Goal: Task Accomplishment & Management: Manage account settings

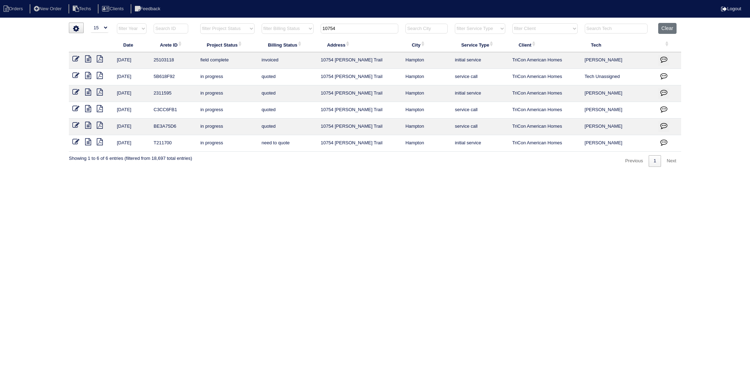
select select "15"
drag, startPoint x: 351, startPoint y: 32, endPoint x: 298, endPoint y: 33, distance: 52.9
click at [298, 33] on tr "filter Year -- Any Year -- 2025 2024 2023 2022 2021 2020 2019 filter Project St…" at bounding box center [375, 30] width 612 height 14
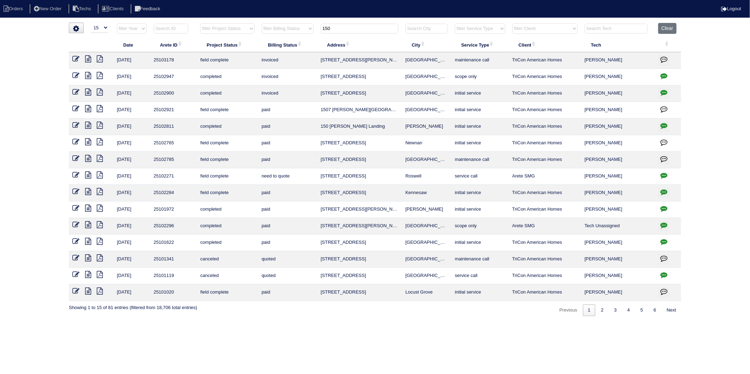
drag, startPoint x: 366, startPoint y: 28, endPoint x: 282, endPoint y: 38, distance: 84.6
click at [282, 38] on table "Date Arete ID Project Status Billing Status Address City Service Type Client Te…" at bounding box center [375, 162] width 612 height 278
type input "9466"
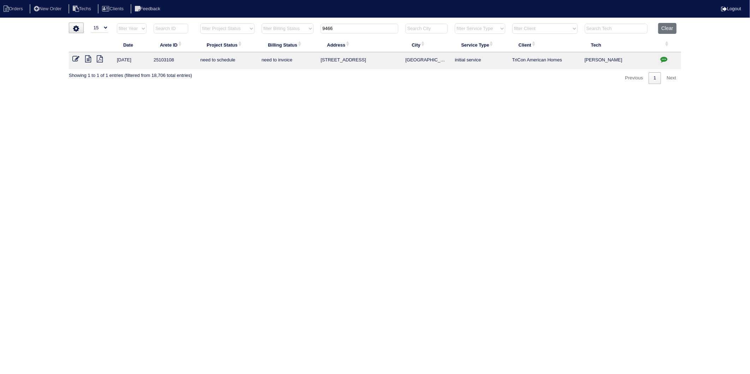
click at [664, 58] on icon "button" at bounding box center [663, 59] width 7 height 7
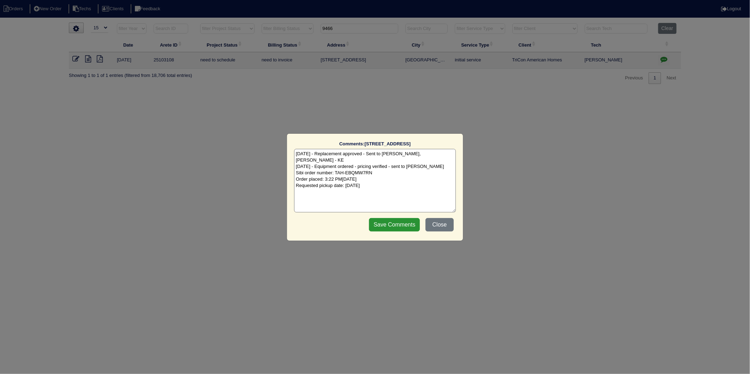
click at [388, 177] on textarea "9/3/25 - Replacement approved - Sent to Dan, Payton, Reeca - KE 9/3/25 - Equipm…" at bounding box center [375, 181] width 162 height 64
type textarea "9/3/25 - Replacement approved - Sent to Dan, Payton, Reeca - KE 9/3/25 - Equipm…"
click at [408, 224] on input "Save Comments" at bounding box center [394, 224] width 51 height 13
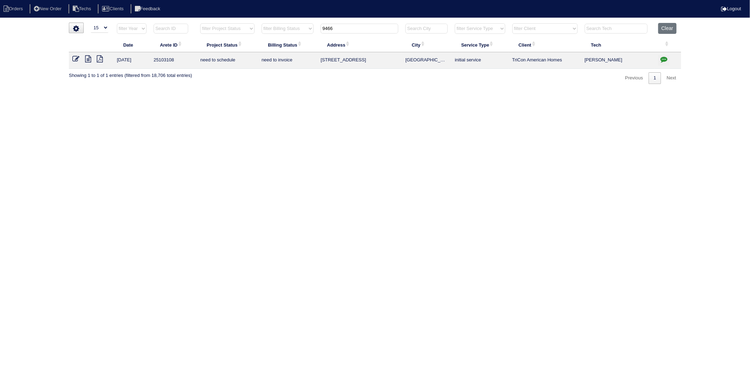
click at [73, 59] on icon at bounding box center [75, 58] width 7 height 7
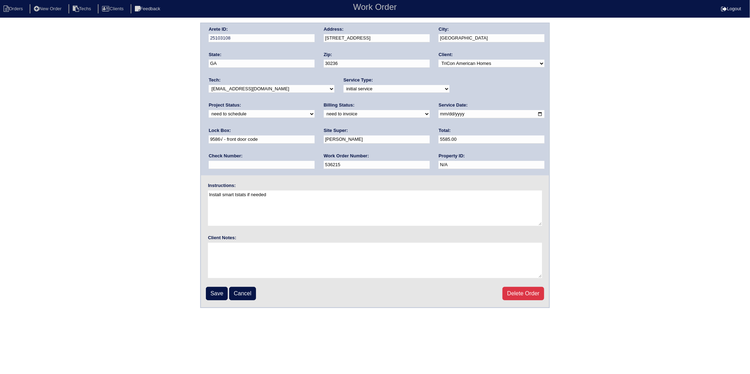
click at [315, 110] on select "new order assigned in progress field complete need to schedule admin review arc…" at bounding box center [262, 114] width 106 height 8
select select "completed"
click at [315, 110] on select "new order assigned in progress field complete need to schedule admin review arc…" at bounding box center [262, 114] width 106 height 8
click at [324, 115] on select "need to quote quoted need to invoice invoiced paid warranty purchase order need…" at bounding box center [377, 114] width 106 height 8
select select "invoiced"
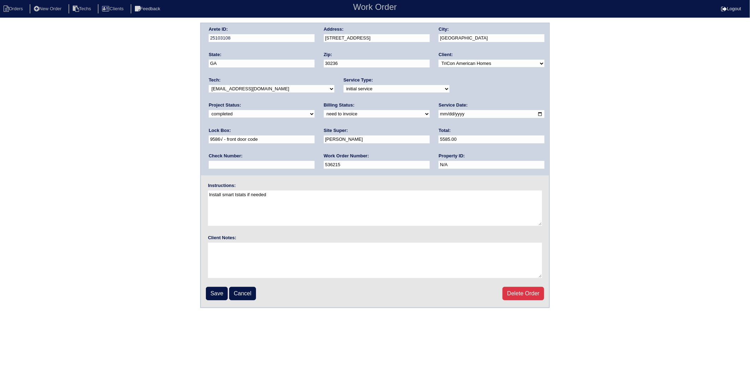
click at [324, 110] on select "need to quote quoted need to invoice invoiced paid warranty purchase order need…" at bounding box center [377, 114] width 106 height 8
click at [221, 291] on input "Save" at bounding box center [217, 293] width 22 height 13
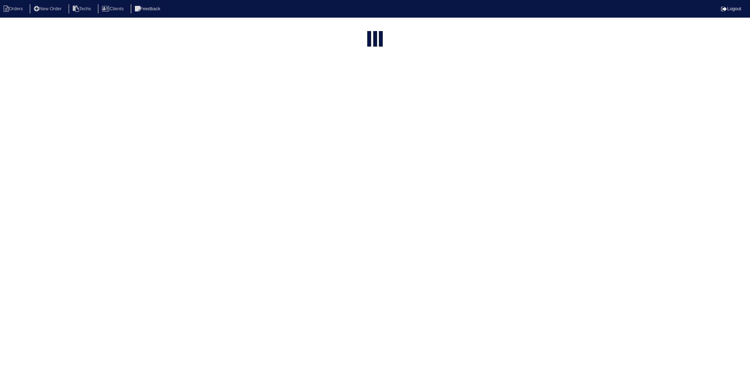
select select "15"
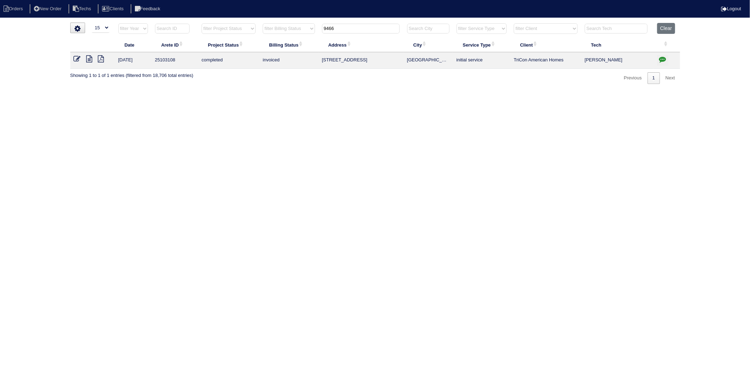
drag, startPoint x: 331, startPoint y: 33, endPoint x: 273, endPoint y: 53, distance: 61.7
click at [269, 47] on table "Date Arete ID Project Status Billing Status Address City Service Type Client Te…" at bounding box center [375, 46] width 610 height 46
type input "4604"
click at [664, 59] on icon "button" at bounding box center [662, 59] width 7 height 7
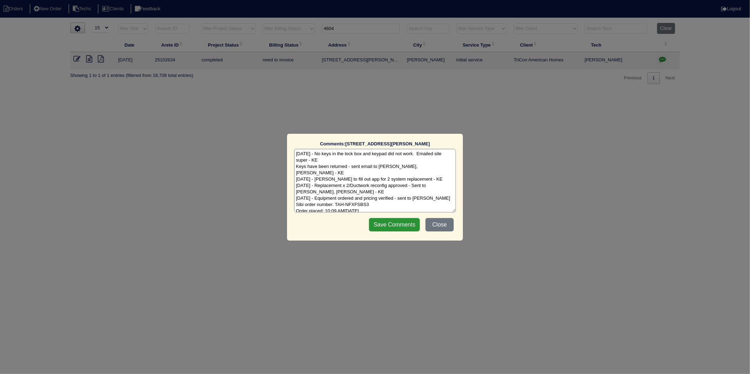
scroll to position [4, 0]
click at [398, 205] on textarea "8/12/25 - No keys in the lock box and keypad did not work. Emailed site super -…" at bounding box center [375, 181] width 162 height 64
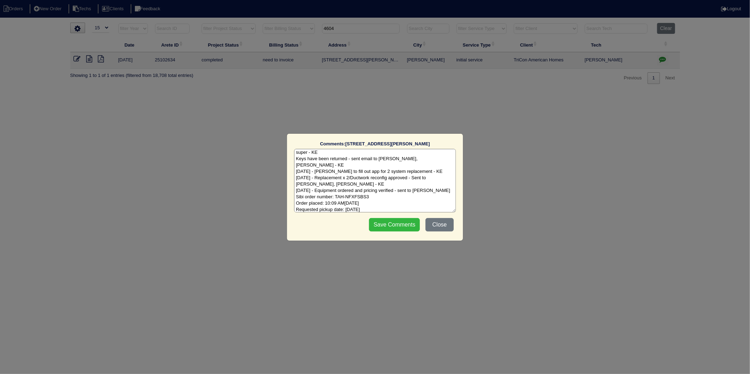
type textarea "8/12/25 - No keys in the lock box and keypad did not work. Emailed site super -…"
click at [403, 223] on input "Save Comments" at bounding box center [394, 224] width 51 height 13
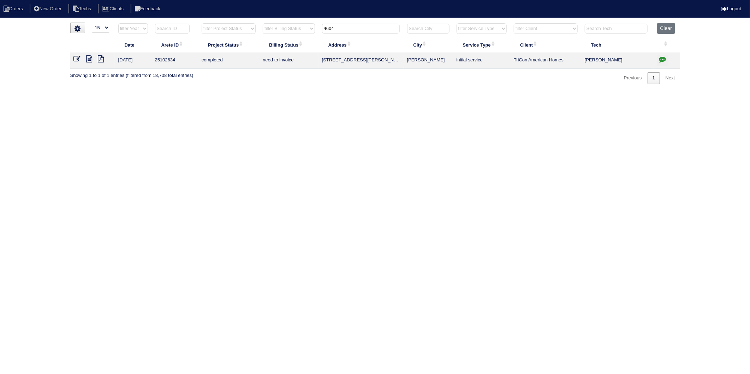
click at [77, 59] on icon at bounding box center [77, 58] width 7 height 7
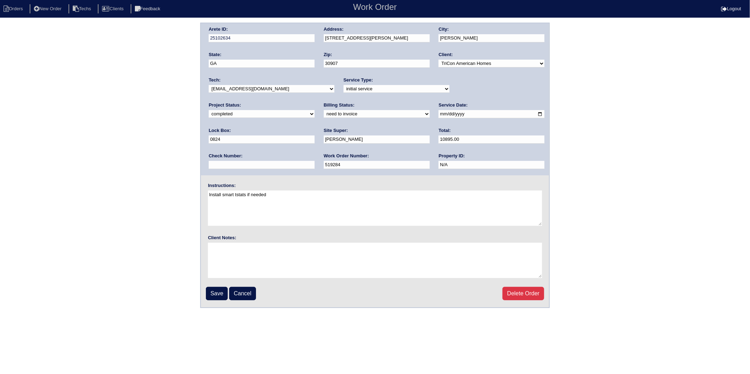
click at [315, 110] on select "new order assigned in progress field complete need to schedule admin review arc…" at bounding box center [262, 114] width 106 height 8
click at [324, 114] on select "need to quote quoted need to invoice invoiced paid warranty purchase order need…" at bounding box center [377, 114] width 106 height 8
select select "invoiced"
click at [324, 110] on select "need to quote quoted need to invoice invoiced paid warranty purchase order need…" at bounding box center [377, 114] width 106 height 8
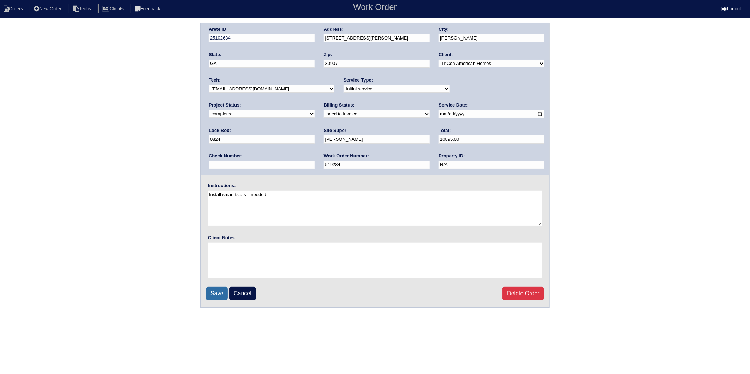
click at [210, 291] on input "Save" at bounding box center [217, 293] width 22 height 13
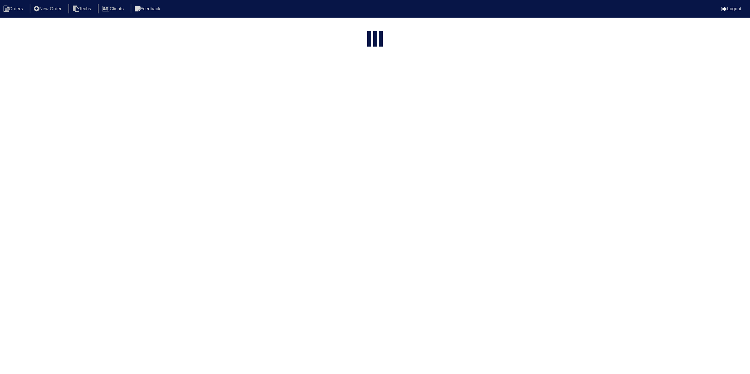
select select "15"
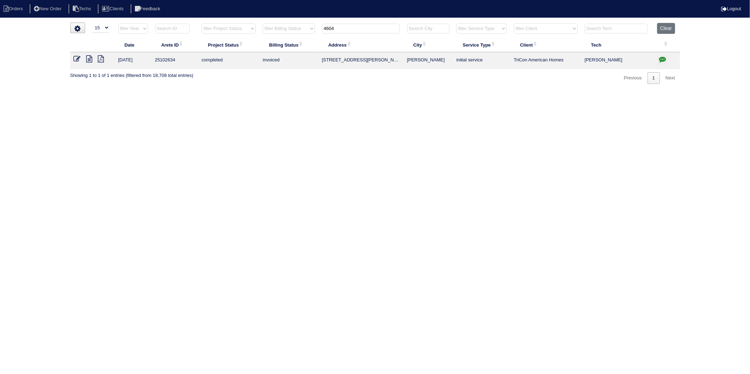
drag, startPoint x: 212, startPoint y: 145, endPoint x: 218, endPoint y: 146, distance: 6.4
click at [212, 91] on html "Orders New Order Techs Clients Feedback Logout Orders New Order Users Clients M…" at bounding box center [375, 45] width 750 height 91
drag, startPoint x: 338, startPoint y: 30, endPoint x: 276, endPoint y: 42, distance: 62.9
click at [276, 42] on table "Date Arete ID Project Status Billing Status Address City Service Type Client Te…" at bounding box center [375, 46] width 610 height 46
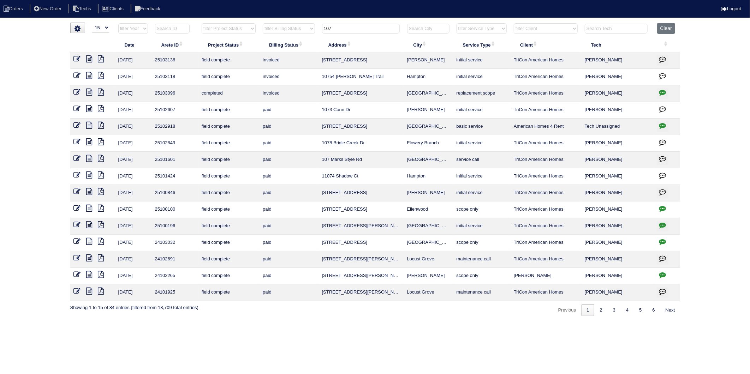
drag, startPoint x: 345, startPoint y: 25, endPoint x: 288, endPoint y: 41, distance: 59.3
click at [288, 41] on table "Date Arete ID Project Status Billing Status Address City Service Type Client Te…" at bounding box center [375, 162] width 610 height 278
type input "135"
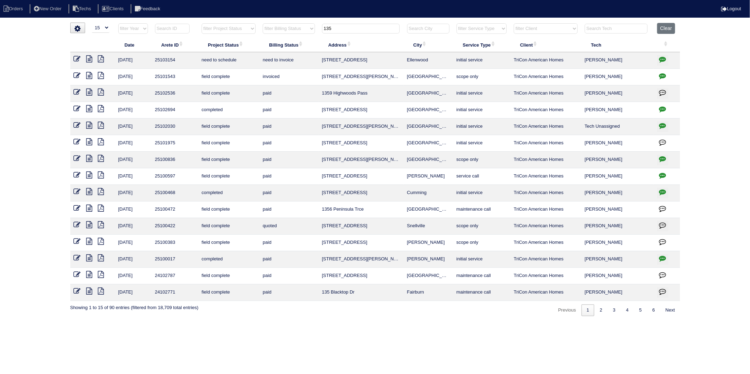
click at [661, 60] on icon "button" at bounding box center [662, 59] width 7 height 7
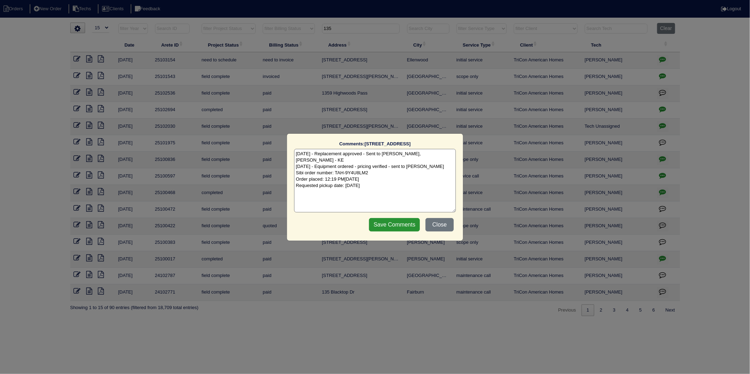
click at [397, 182] on textarea "8/28/25 - Replacement approved - Sent to Dan, Payton, Reeca - KE 8/29/25 - Equi…" at bounding box center [375, 181] width 162 height 64
click at [389, 227] on input "Save Comments" at bounding box center [394, 224] width 51 height 13
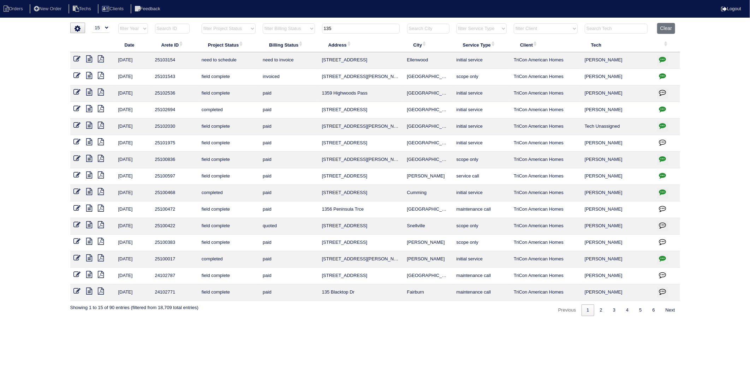
click at [663, 62] on icon "button" at bounding box center [662, 59] width 7 height 7
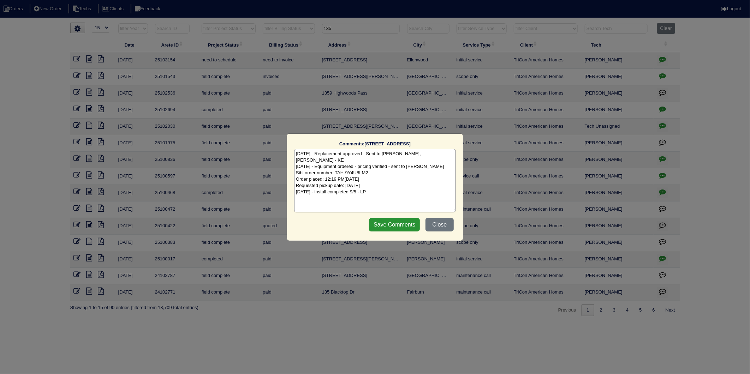
click at [353, 188] on textarea "8/28/25 - Replacement approved - Sent to Dan, Payton, Reeca - KE 8/29/25 - Equi…" at bounding box center [375, 181] width 162 height 64
type textarea "8/28/25 - Replacement approved - Sent to Dan, Payton, Reeca - KE 8/29/25 - Equi…"
click at [388, 228] on input "Save Comments" at bounding box center [394, 224] width 51 height 13
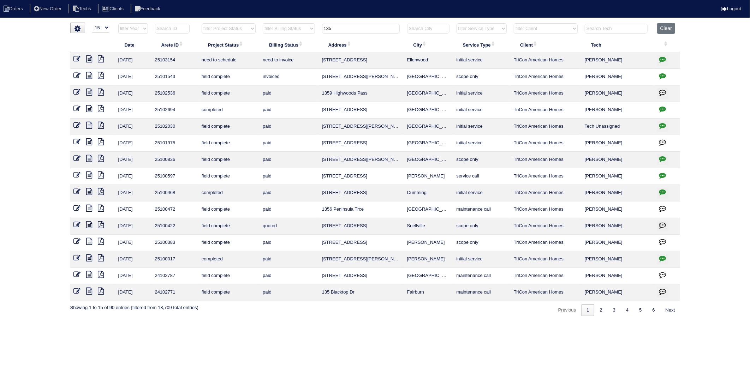
click at [73, 58] on td at bounding box center [92, 60] width 44 height 17
click at [77, 58] on icon at bounding box center [77, 58] width 7 height 7
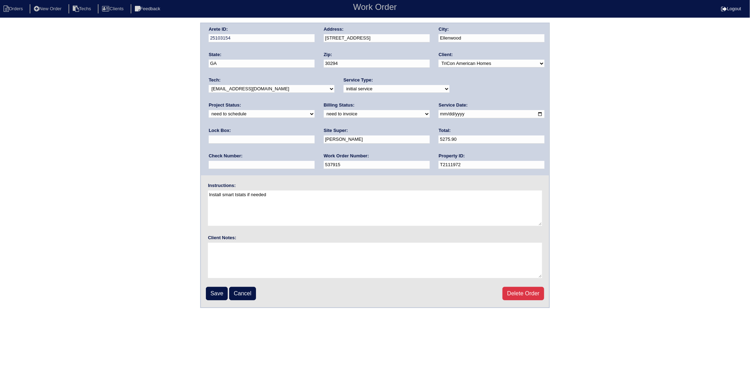
click at [315, 110] on select "new order assigned in progress field complete need to schedule admin review arc…" at bounding box center [262, 114] width 106 height 8
select select "completed"
click at [315, 110] on select "new order assigned in progress field complete need to schedule admin review arc…" at bounding box center [262, 114] width 106 height 8
drag, startPoint x: 218, startPoint y: 110, endPoint x: 216, endPoint y: 104, distance: 6.3
click at [324, 110] on select "need to quote quoted need to invoice invoiced paid warranty purchase order need…" at bounding box center [377, 114] width 106 height 8
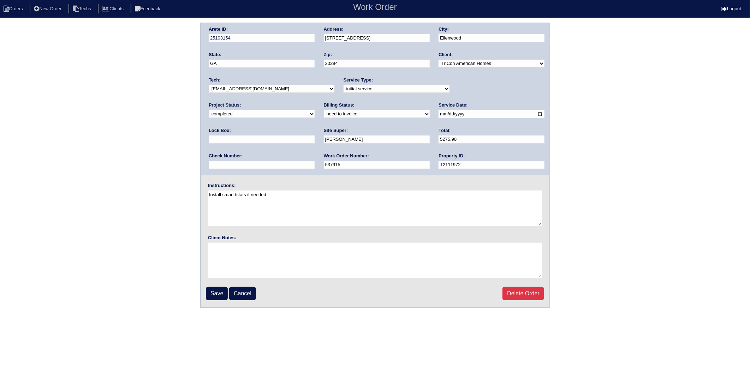
select select "invoiced"
click at [324, 110] on select "need to quote quoted need to invoice invoiced paid warranty purchase order need…" at bounding box center [377, 114] width 106 height 8
click at [221, 290] on input "Save" at bounding box center [217, 293] width 22 height 13
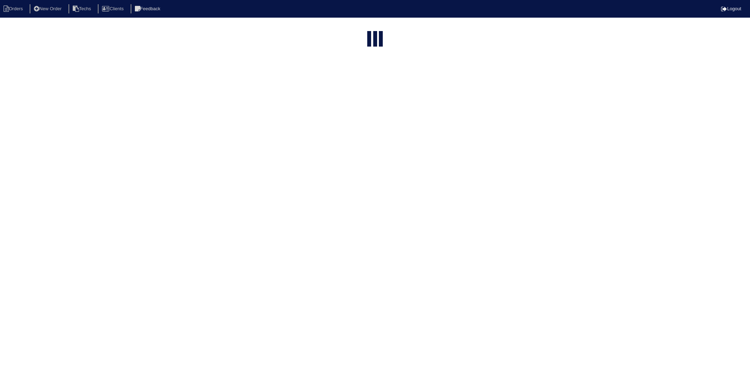
select select "15"
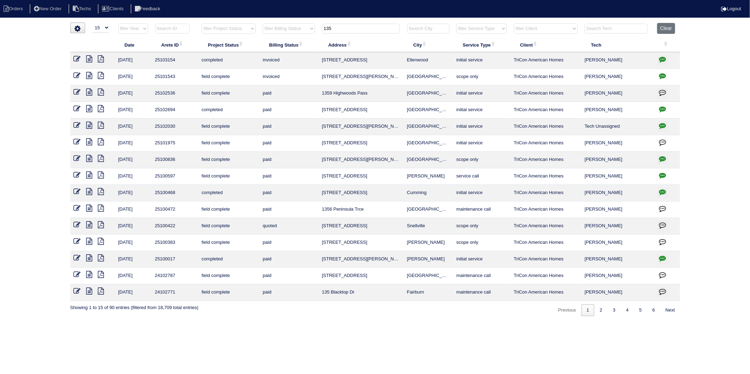
drag, startPoint x: 336, startPoint y: 28, endPoint x: 291, endPoint y: 37, distance: 46.8
click at [291, 37] on table "Date Arete ID Project Status Billing Status Address City Service Type Client Te…" at bounding box center [375, 162] width 610 height 278
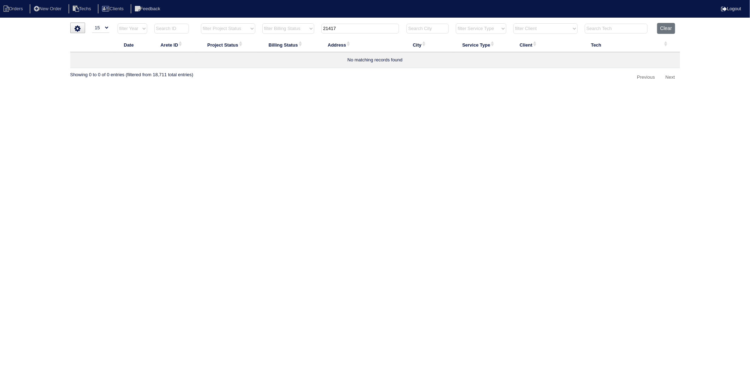
drag, startPoint x: 327, startPoint y: 31, endPoint x: 291, endPoint y: 41, distance: 37.9
click at [291, 41] on table "Date Arete ID Project Status Billing Status Address City Service Type Client Te…" at bounding box center [375, 45] width 610 height 45
click at [337, 30] on input "21417" at bounding box center [360, 29] width 78 height 10
drag, startPoint x: 340, startPoint y: 30, endPoint x: 295, endPoint y: 88, distance: 73.3
click at [298, 36] on tr "filter Year -- Any Year -- 2025 2024 2023 2022 2021 2020 2019 filter Project St…" at bounding box center [375, 30] width 610 height 14
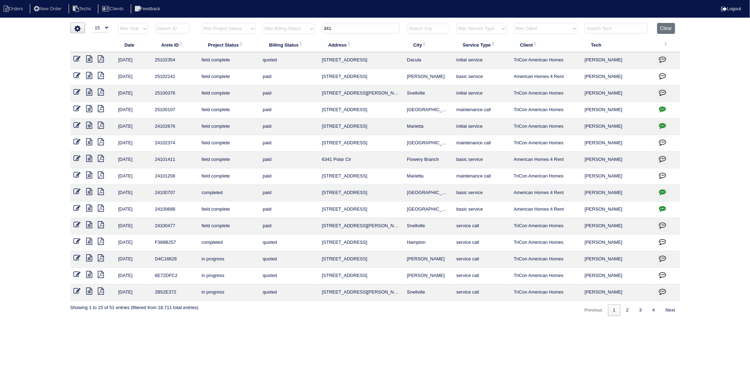
drag, startPoint x: 335, startPoint y: 31, endPoint x: 294, endPoint y: 32, distance: 41.0
click at [294, 32] on tr "filter Year -- Any Year -- 2025 2024 2023 2022 2021 2020 2019 filter Project St…" at bounding box center [375, 30] width 610 height 14
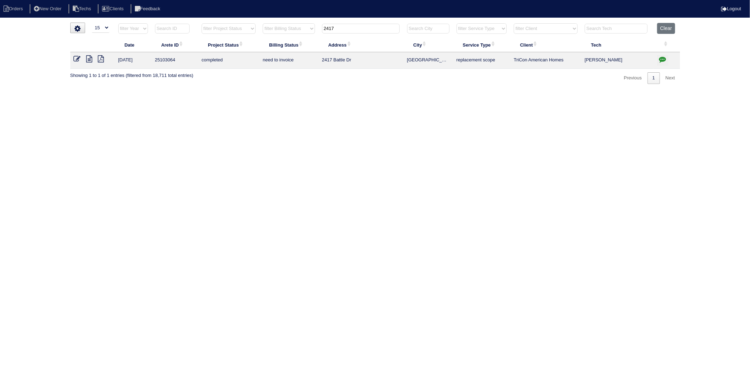
type input "2417"
click at [662, 61] on icon "button" at bounding box center [662, 59] width 7 height 7
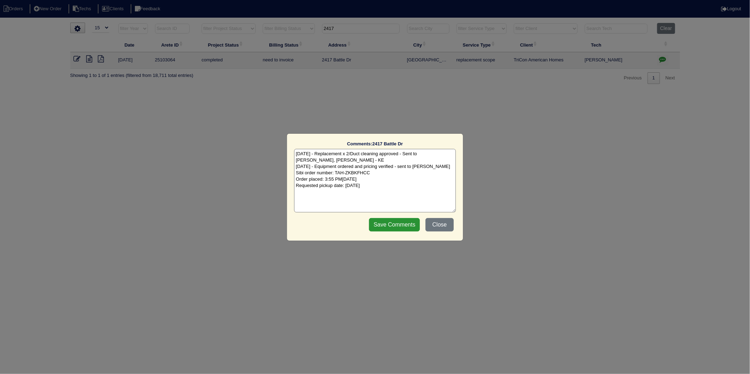
click at [397, 180] on textarea "[DATE] - Replacement x 2/Duct cleaning approved - Sent to [PERSON_NAME], [PERSO…" at bounding box center [375, 181] width 162 height 64
click at [395, 189] on textarea "[DATE] - Replacement x 2/Duct cleaning approved - Sent to [PERSON_NAME], [PERSO…" at bounding box center [375, 181] width 162 height 64
type textarea "[DATE] - Replacement x 2/Duct cleaning approved - Sent to [PERSON_NAME], [PERSO…"
drag, startPoint x: 395, startPoint y: 226, endPoint x: 375, endPoint y: 226, distance: 19.8
click at [395, 225] on input "Save Comments" at bounding box center [394, 224] width 51 height 13
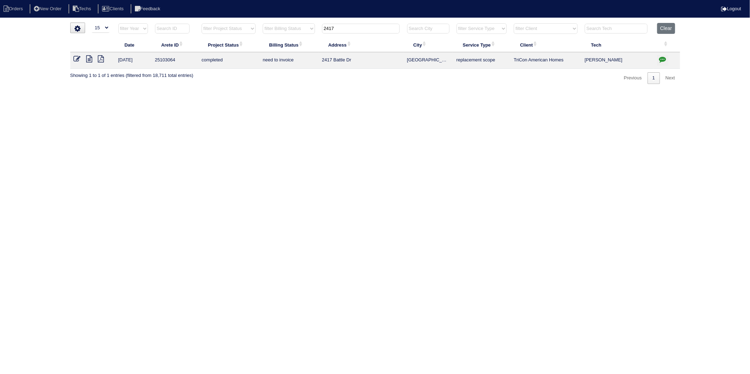
drag, startPoint x: 78, startPoint y: 58, endPoint x: 50, endPoint y: 76, distance: 33.7
click at [78, 58] on icon at bounding box center [77, 58] width 7 height 7
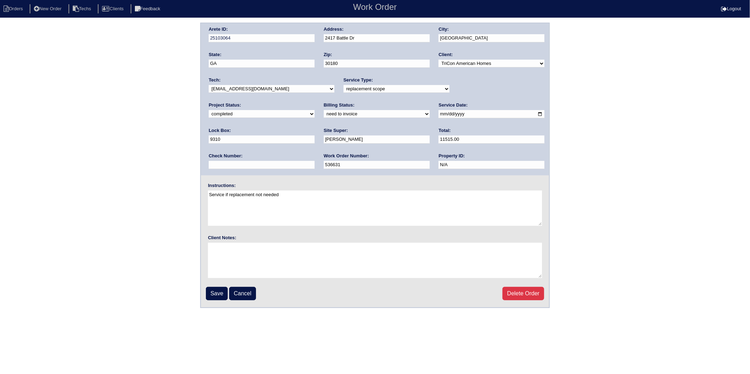
click at [324, 115] on select "need to quote quoted need to invoice invoiced paid warranty purchase order need…" at bounding box center [377, 114] width 106 height 8
select select "invoiced"
click at [324, 110] on select "need to quote quoted need to invoice invoiced paid warranty purchase order need…" at bounding box center [377, 114] width 106 height 8
click at [216, 288] on input "Save" at bounding box center [217, 293] width 22 height 13
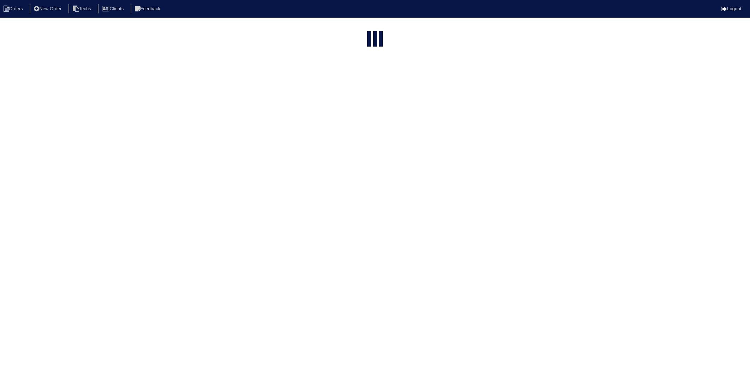
select select "15"
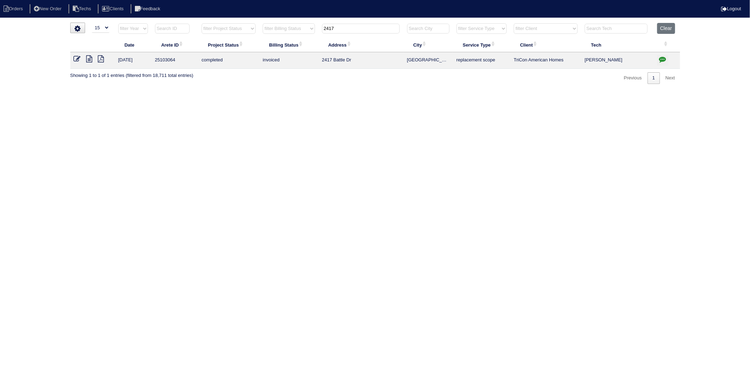
drag, startPoint x: 345, startPoint y: 30, endPoint x: 245, endPoint y: 52, distance: 102.1
click at [245, 52] on table "Date Arete ID Project Status Billing Status Address City Service Type Client Te…" at bounding box center [375, 46] width 610 height 46
type input "816"
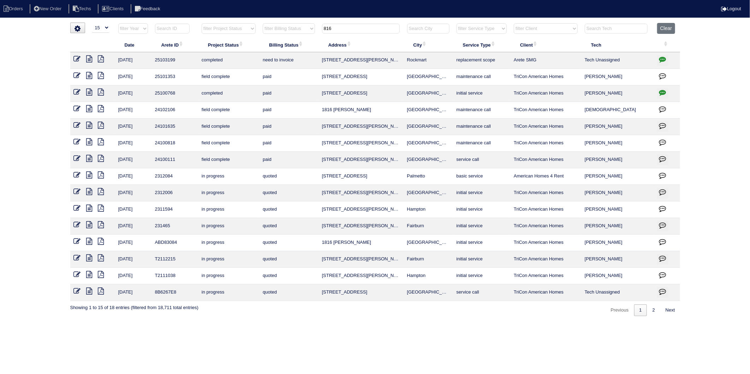
click at [660, 61] on icon "button" at bounding box center [662, 59] width 7 height 7
type textarea "[DATE] - Install completed 9/4 - LP"
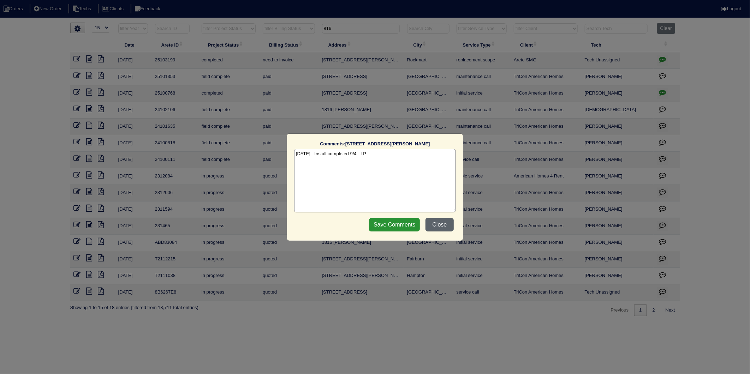
click at [439, 227] on button "Close" at bounding box center [439, 224] width 28 height 13
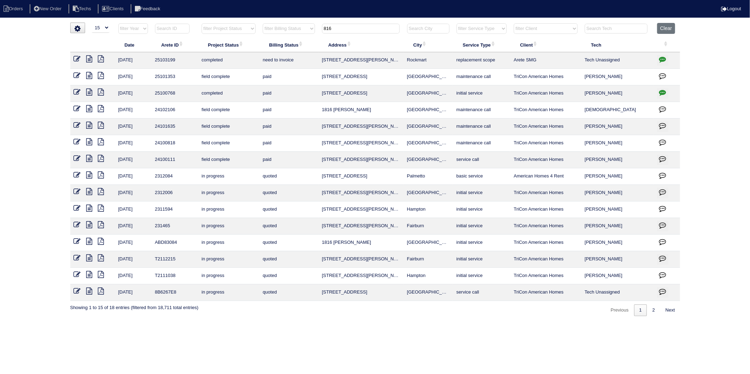
click at [78, 64] on td at bounding box center [92, 60] width 44 height 17
click at [76, 61] on icon at bounding box center [77, 58] width 7 height 7
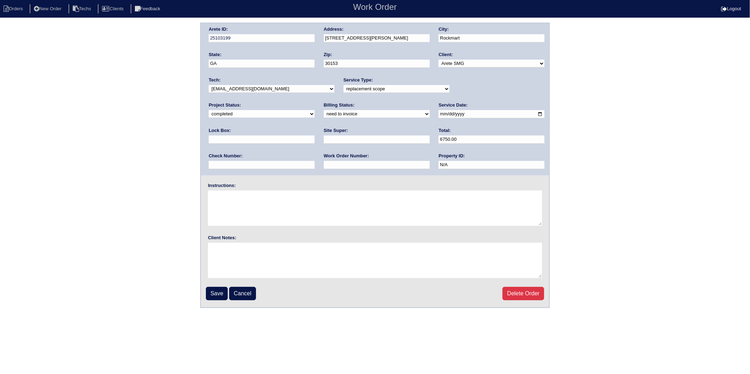
click at [324, 112] on select "need to quote quoted need to invoice invoiced paid warranty purchase order need…" at bounding box center [377, 114] width 106 height 8
select select "invoiced"
click at [324, 110] on select "need to quote quoted need to invoice invoiced paid warranty purchase order need…" at bounding box center [377, 114] width 106 height 8
click at [215, 287] on input "Save" at bounding box center [217, 293] width 22 height 13
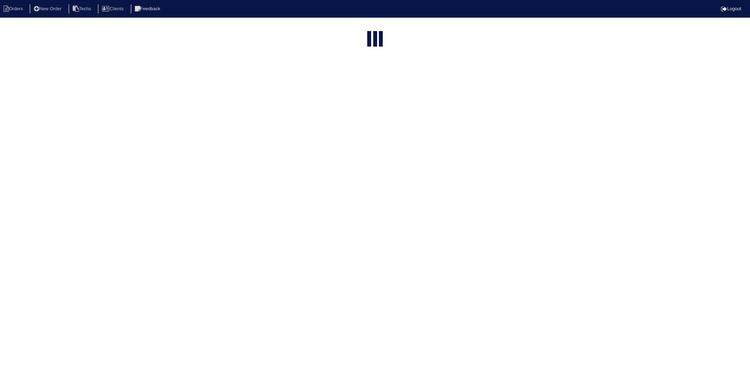
select select "15"
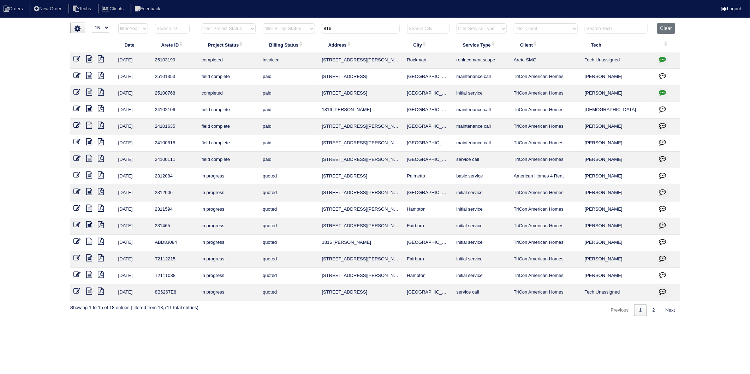
drag, startPoint x: 342, startPoint y: 27, endPoint x: 295, endPoint y: 34, distance: 47.4
click at [295, 34] on tr "filter Year -- Any Year -- 2025 2024 2023 2022 2021 2020 2019 filter Project St…" at bounding box center [375, 30] width 610 height 14
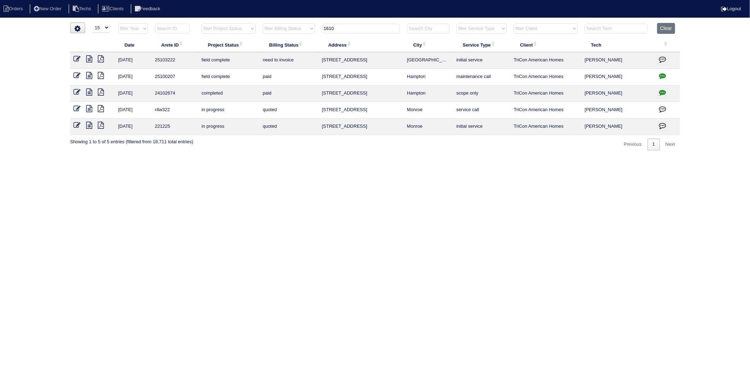
type input "1610"
click at [80, 60] on icon at bounding box center [77, 58] width 7 height 7
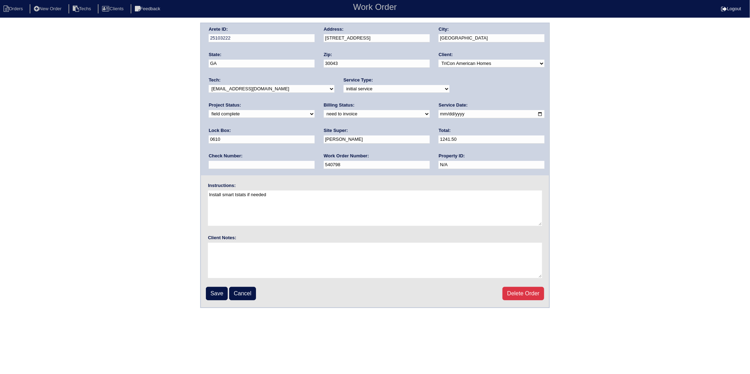
click at [324, 114] on select "need to quote quoted need to invoice invoiced paid warranty purchase order need…" at bounding box center [377, 114] width 106 height 8
select select "invoiced"
click at [324, 110] on select "need to quote quoted need to invoice invoiced paid warranty purchase order need…" at bounding box center [377, 114] width 106 height 8
click at [220, 295] on input "Save" at bounding box center [217, 293] width 22 height 13
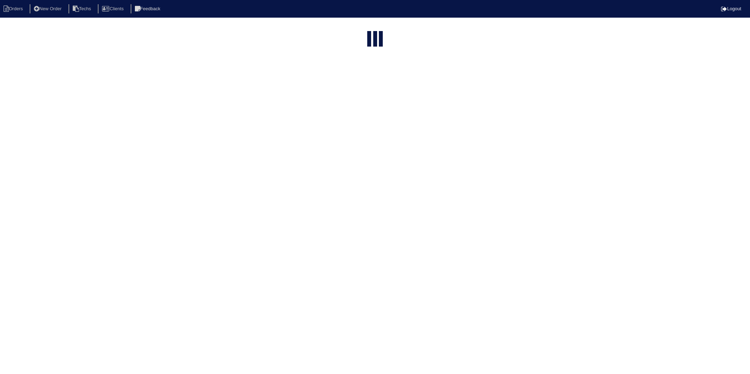
select select "15"
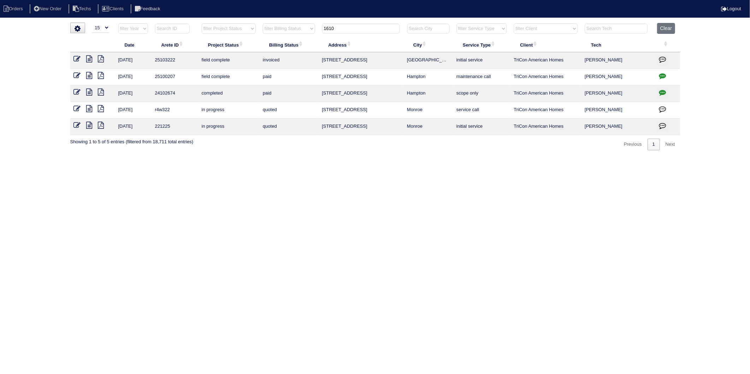
drag, startPoint x: 336, startPoint y: 29, endPoint x: 301, endPoint y: 56, distance: 44.8
click at [301, 39] on table "Date Arete ID Project Status Billing Status Address City Service Type Client Te…" at bounding box center [375, 79] width 610 height 112
click at [321, 157] on html "Orders New Order Techs Clients Feedback Logout Orders New Order Users Clients M…" at bounding box center [375, 78] width 750 height 157
drag, startPoint x: 343, startPoint y: 32, endPoint x: 339, endPoint y: 152, distance: 120.1
click at [301, 36] on tr "filter Year -- Any Year -- 2025 2024 2023 2022 2021 2020 2019 filter Project St…" at bounding box center [375, 30] width 610 height 14
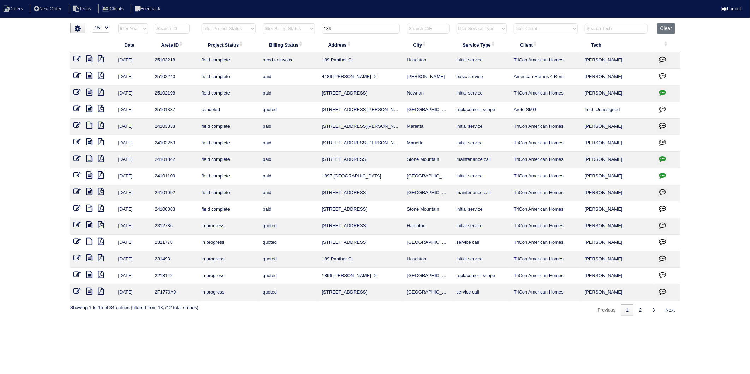
type input "189"
click at [77, 58] on icon at bounding box center [77, 58] width 7 height 7
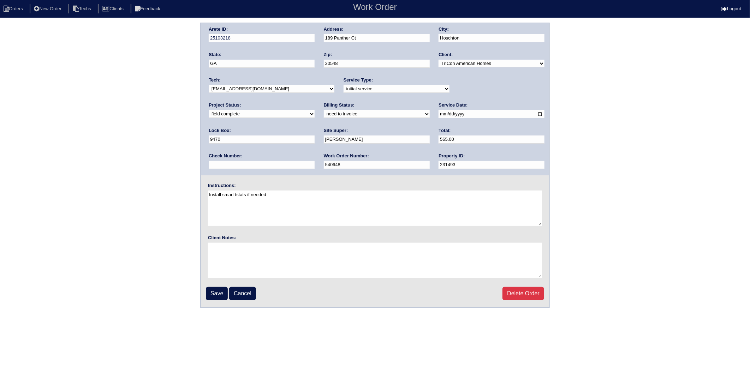
drag, startPoint x: 231, startPoint y: 112, endPoint x: 229, endPoint y: 116, distance: 5.1
click at [324, 112] on select "need to quote quoted need to invoice invoiced paid warranty purchase order need…" at bounding box center [377, 114] width 106 height 8
select select "invoiced"
click at [324, 110] on select "need to quote quoted need to invoice invoiced paid warranty purchase order need…" at bounding box center [377, 114] width 106 height 8
click at [215, 289] on input "Save" at bounding box center [217, 293] width 22 height 13
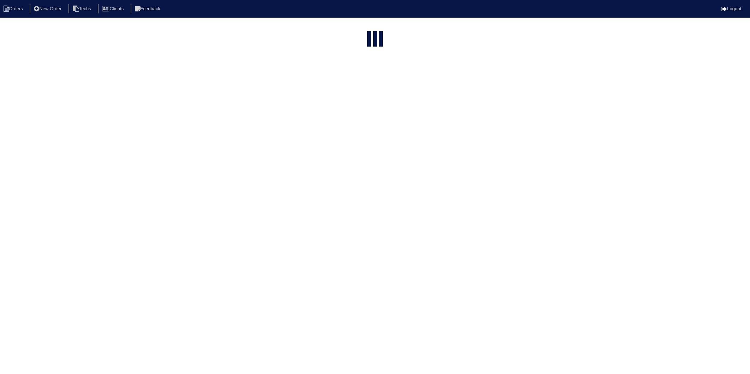
select select "15"
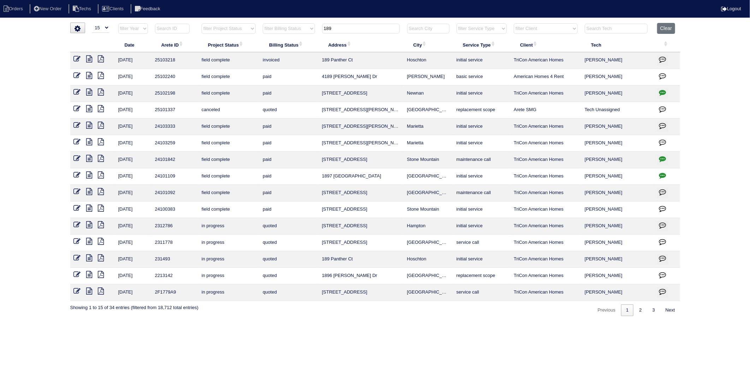
drag, startPoint x: 364, startPoint y: 30, endPoint x: 291, endPoint y: 42, distance: 74.2
click at [291, 42] on table "Date Arete ID Project Status Billing Status Address City Service Type Client Te…" at bounding box center [375, 162] width 610 height 278
type input "640"
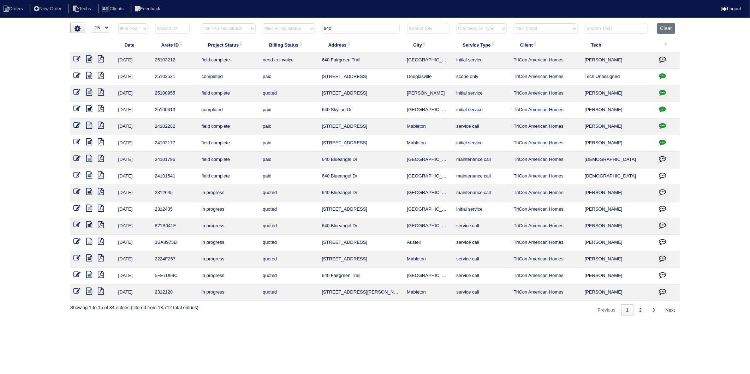
click at [76, 58] on icon at bounding box center [77, 58] width 7 height 7
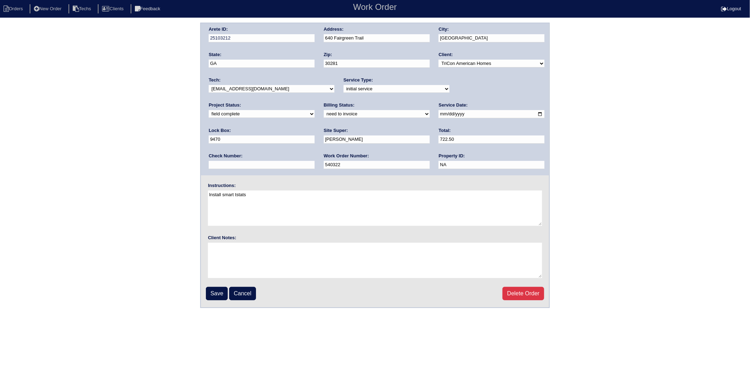
drag, startPoint x: 229, startPoint y: 114, endPoint x: 227, endPoint y: 118, distance: 3.8
click at [324, 114] on select "need to quote quoted need to invoice invoiced paid warranty purchase order need…" at bounding box center [377, 114] width 106 height 8
select select "invoiced"
click at [324, 110] on select "need to quote quoted need to invoice invoiced paid warranty purchase order need…" at bounding box center [377, 114] width 106 height 8
drag, startPoint x: 215, startPoint y: 292, endPoint x: 213, endPoint y: 251, distance: 41.0
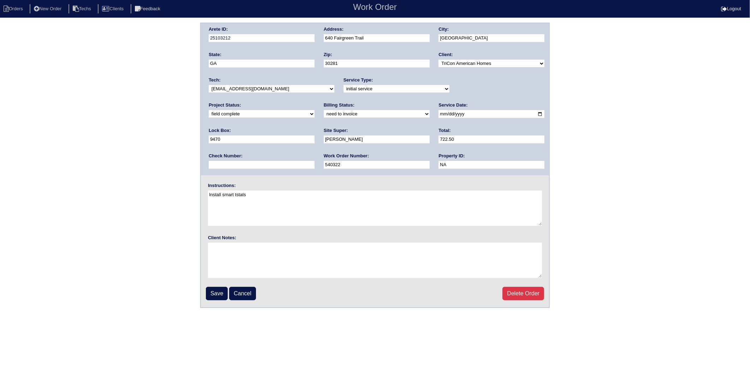
click at [215, 292] on input "Save" at bounding box center [217, 293] width 22 height 13
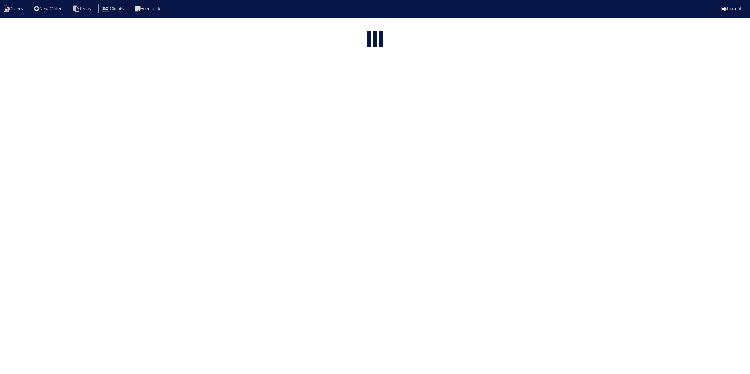
select select "15"
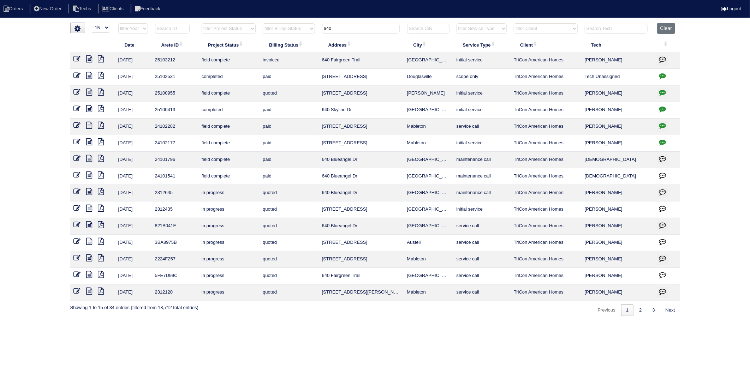
drag, startPoint x: 342, startPoint y: 32, endPoint x: 303, endPoint y: 40, distance: 40.0
click at [303, 40] on table "Date Arete ID Project Status Billing Status Address City Service Type Client Te…" at bounding box center [375, 162] width 610 height 278
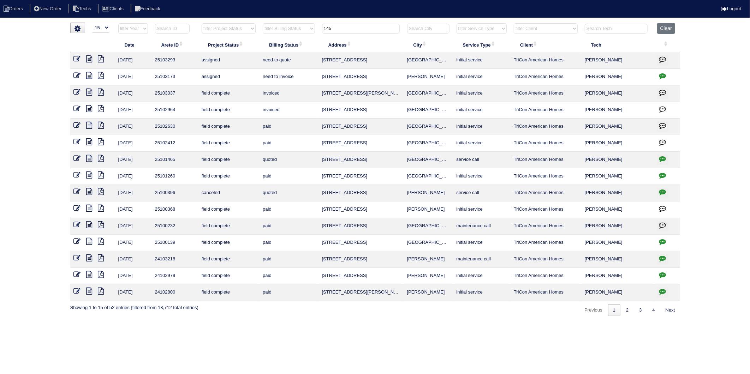
drag, startPoint x: 343, startPoint y: 27, endPoint x: 306, endPoint y: 40, distance: 40.0
click at [306, 40] on table "Date Arete ID Project Status Billing Status Address City Service Type Client Te…" at bounding box center [375, 162] width 610 height 278
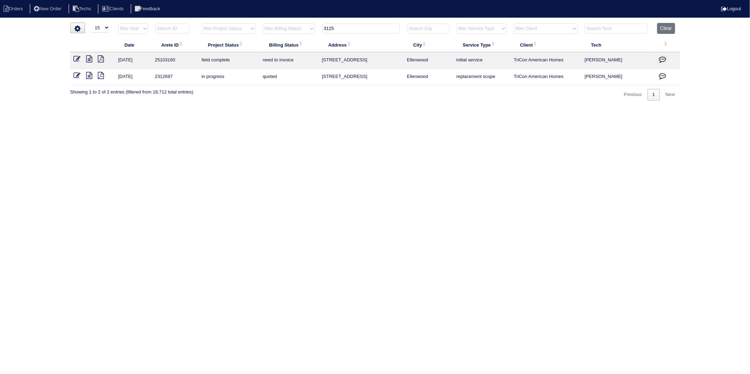
type input "3125"
click at [74, 59] on icon at bounding box center [77, 58] width 7 height 7
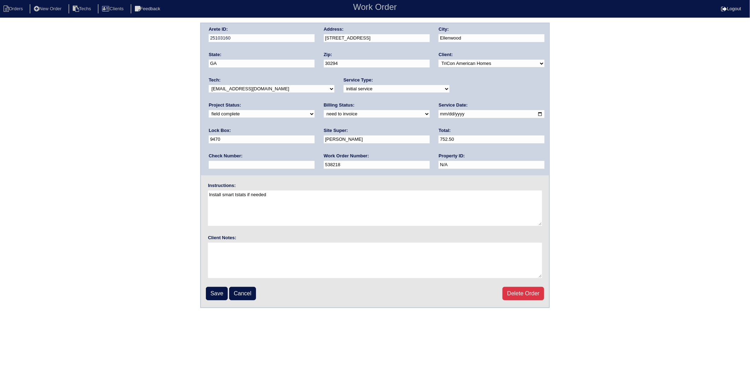
click at [324, 112] on select "need to quote quoted need to invoice invoiced paid warranty purchase order need…" at bounding box center [377, 114] width 106 height 8
select select "invoiced"
click at [324, 110] on select "need to quote quoted need to invoice invoiced paid warranty purchase order need…" at bounding box center [377, 114] width 106 height 8
click at [214, 294] on input "Save" at bounding box center [217, 293] width 22 height 13
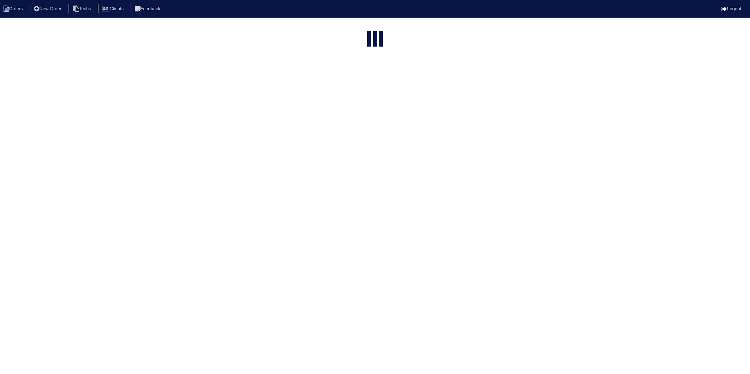
select select "15"
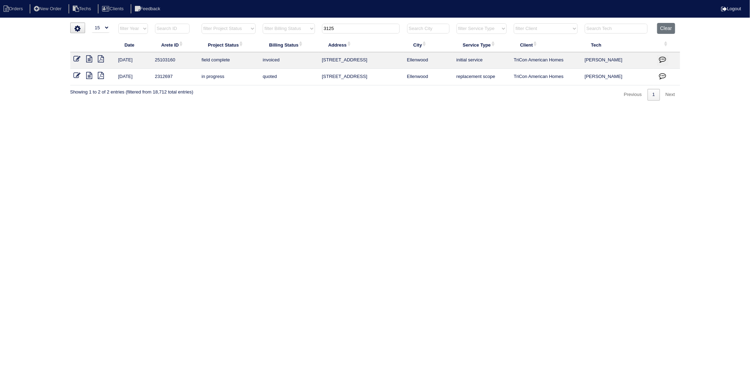
drag, startPoint x: 344, startPoint y: 30, endPoint x: 306, endPoint y: 39, distance: 38.4
click at [306, 39] on table "Date Arete ID Project Status Billing Status Address City Service Type Client Te…" at bounding box center [375, 54] width 610 height 62
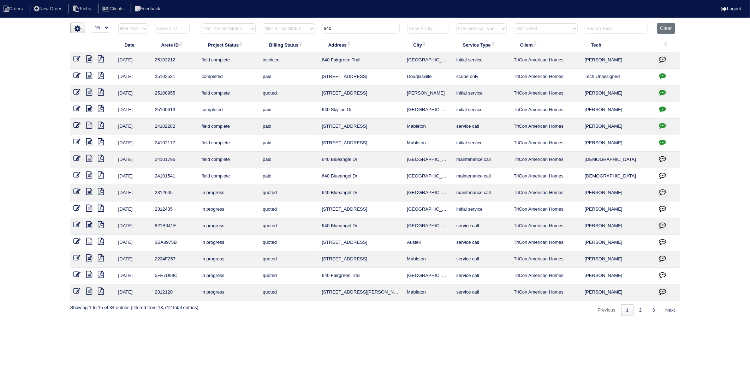
drag, startPoint x: 342, startPoint y: 29, endPoint x: 307, endPoint y: 34, distance: 34.5
click at [307, 34] on tr "filter Year -- Any Year -- 2025 2024 2023 2022 2021 2020 2019 filter Project St…" at bounding box center [375, 30] width 610 height 14
type input "12"
